Goal: Ask a question

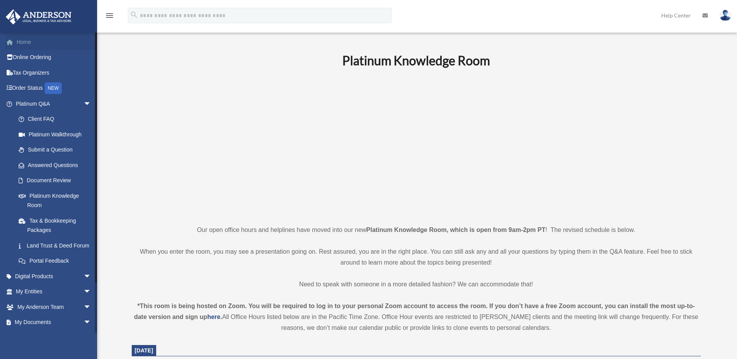
click at [33, 44] on link "Home" at bounding box center [54, 42] width 98 height 16
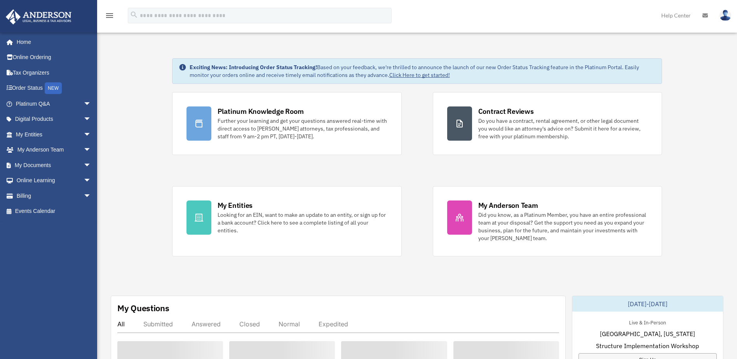
click at [728, 18] on img at bounding box center [725, 15] width 12 height 11
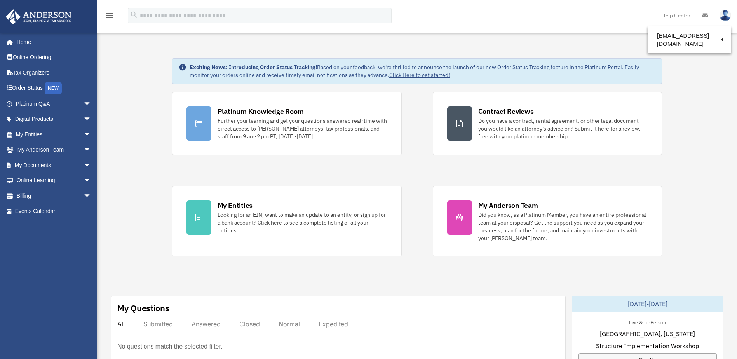
click at [74, 105] on link "Platinum Q&A arrow_drop_down" at bounding box center [54, 104] width 98 height 16
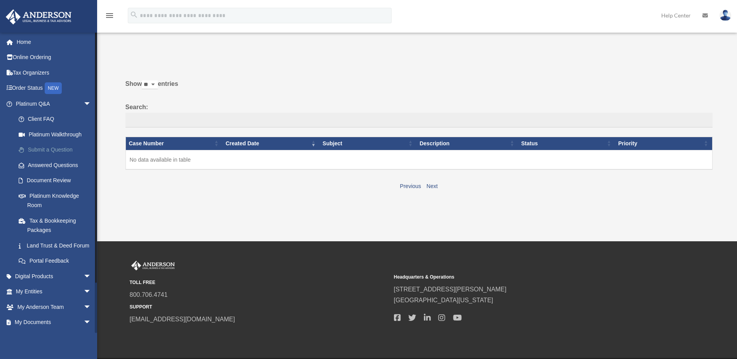
click at [52, 152] on link "Submit a Question" at bounding box center [57, 150] width 92 height 16
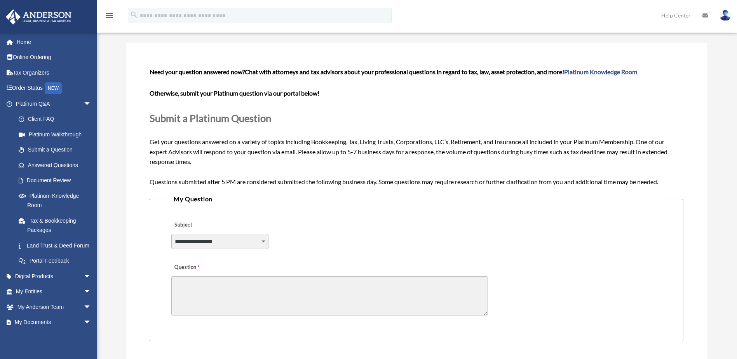
scroll to position [39, 0]
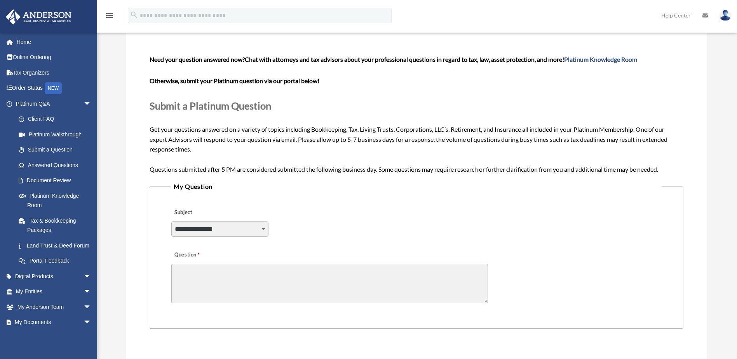
click at [248, 233] on select "**********" at bounding box center [219, 228] width 97 height 15
click at [305, 214] on div "**********" at bounding box center [416, 224] width 491 height 42
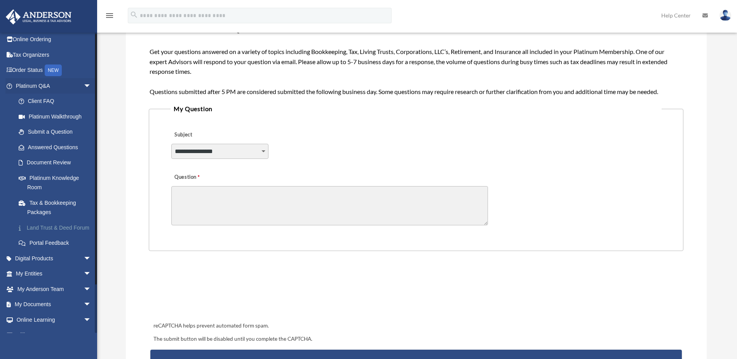
scroll to position [0, 0]
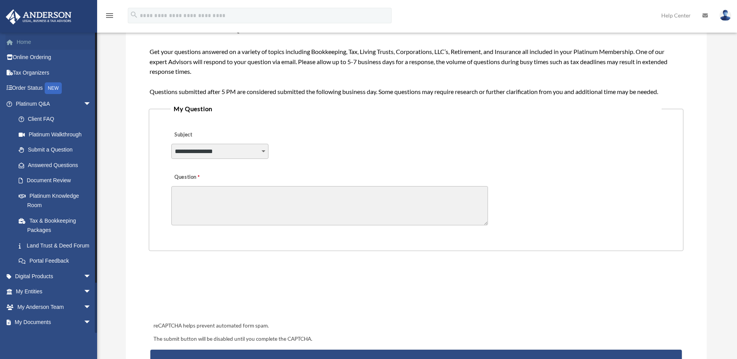
click at [21, 41] on link "Home" at bounding box center [54, 42] width 98 height 16
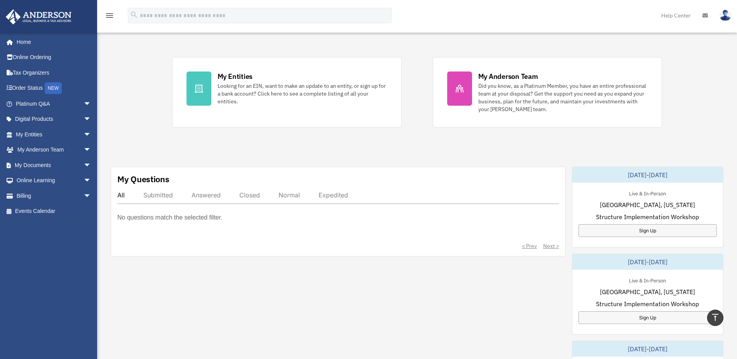
scroll to position [117, 0]
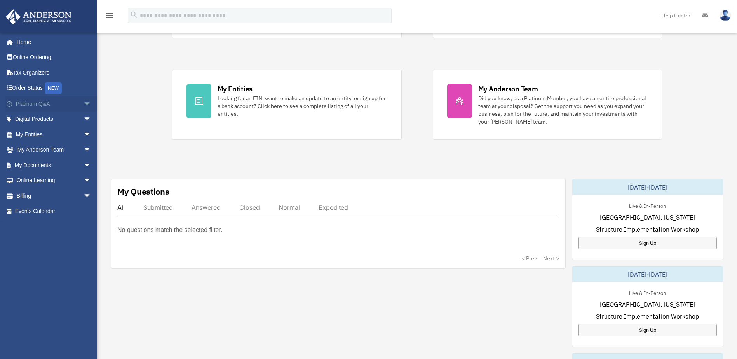
click at [85, 101] on span "arrow_drop_down" at bounding box center [92, 104] width 16 height 16
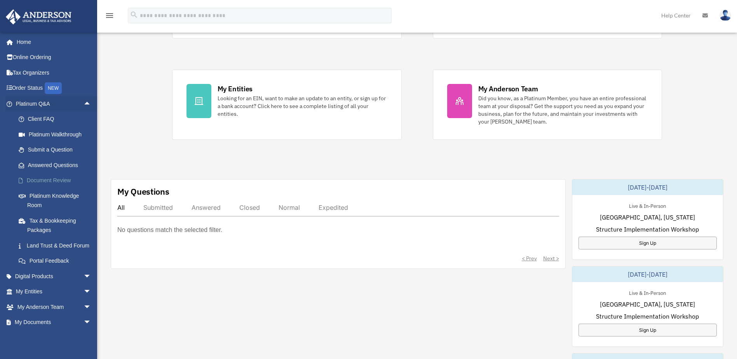
click at [66, 183] on link "Document Review" at bounding box center [57, 181] width 92 height 16
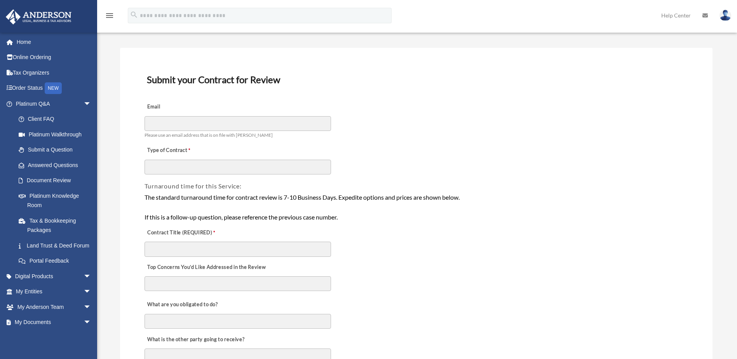
scroll to position [39, 0]
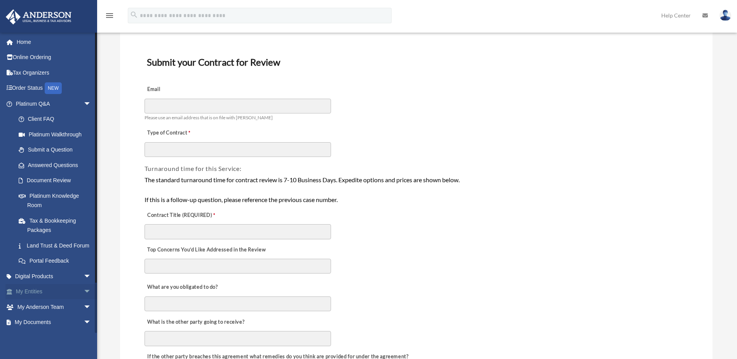
click at [84, 298] on span "arrow_drop_down" at bounding box center [92, 292] width 16 height 16
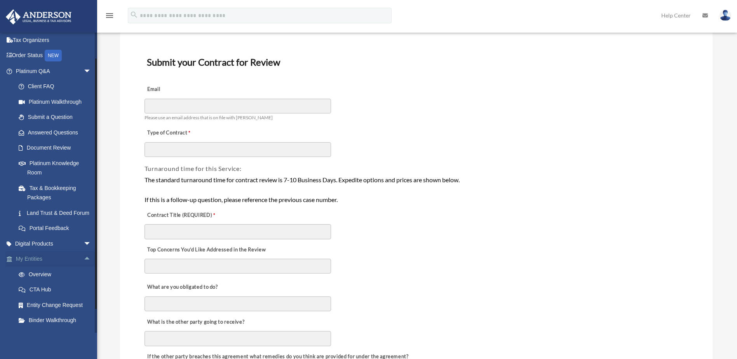
scroll to position [78, 0]
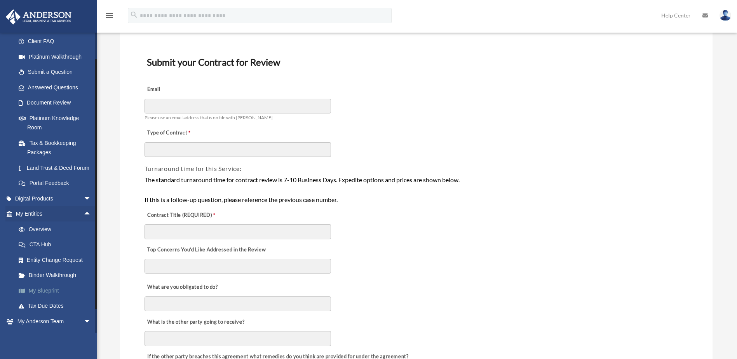
click at [49, 295] on link "My Blueprint" at bounding box center [57, 291] width 92 height 16
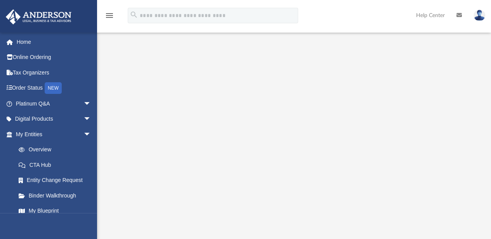
scroll to position [61, 0]
